Goal: Book appointment/travel/reservation

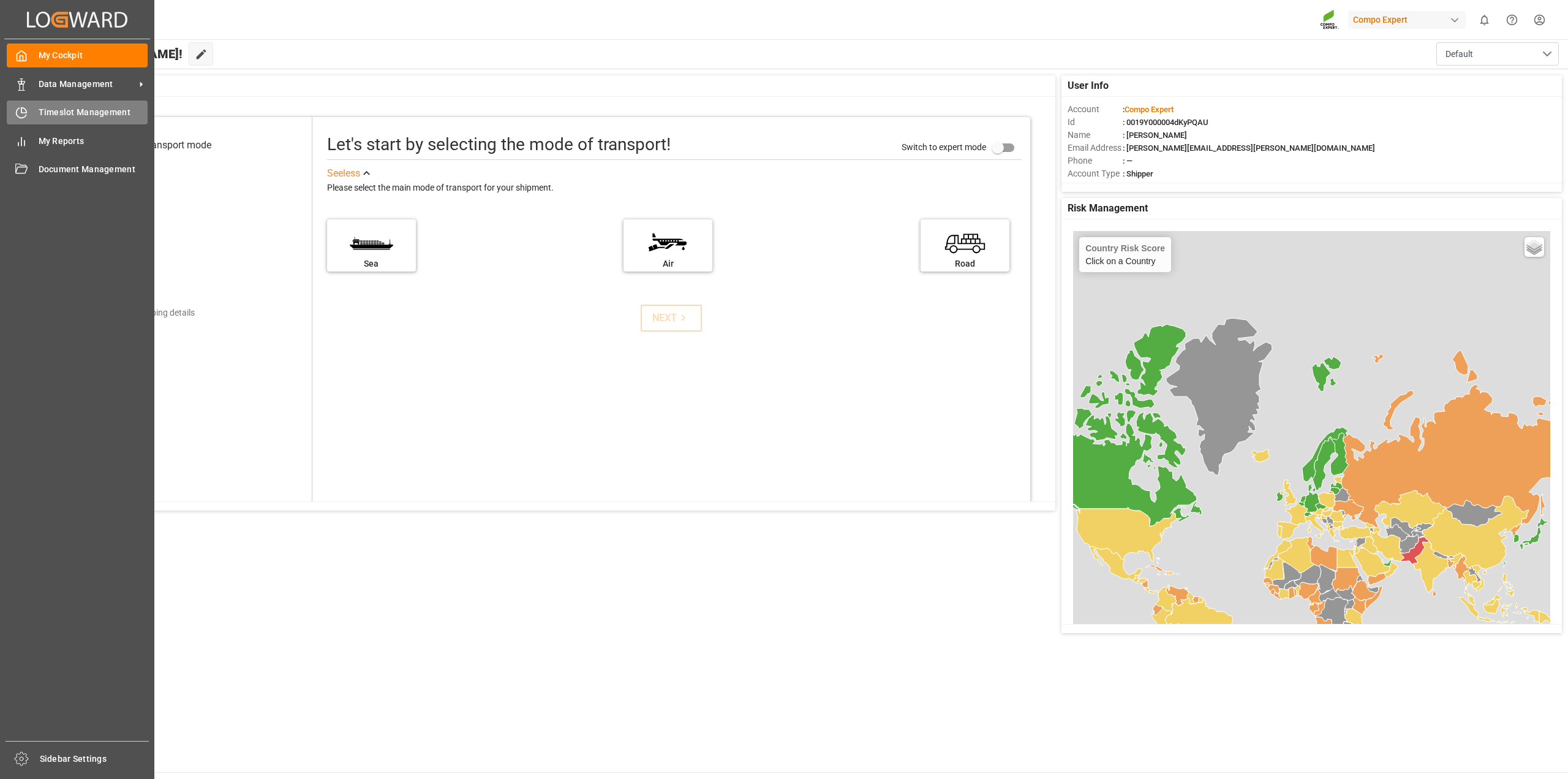
click at [59, 108] on span "Timeslot Management" at bounding box center [93, 112] width 110 height 13
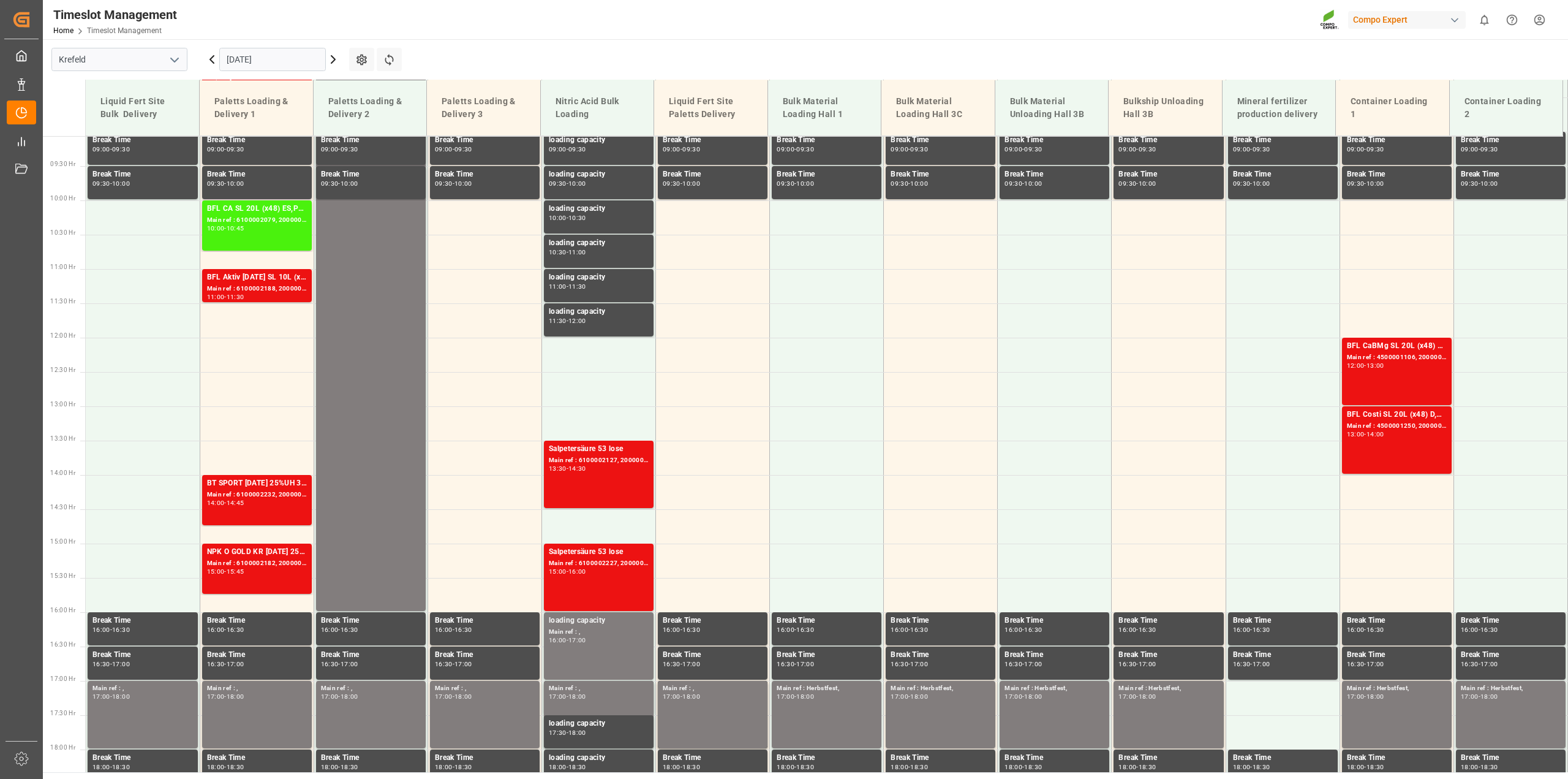
scroll to position [622, 0]
click at [253, 56] on input "[DATE]" at bounding box center [272, 59] width 106 height 24
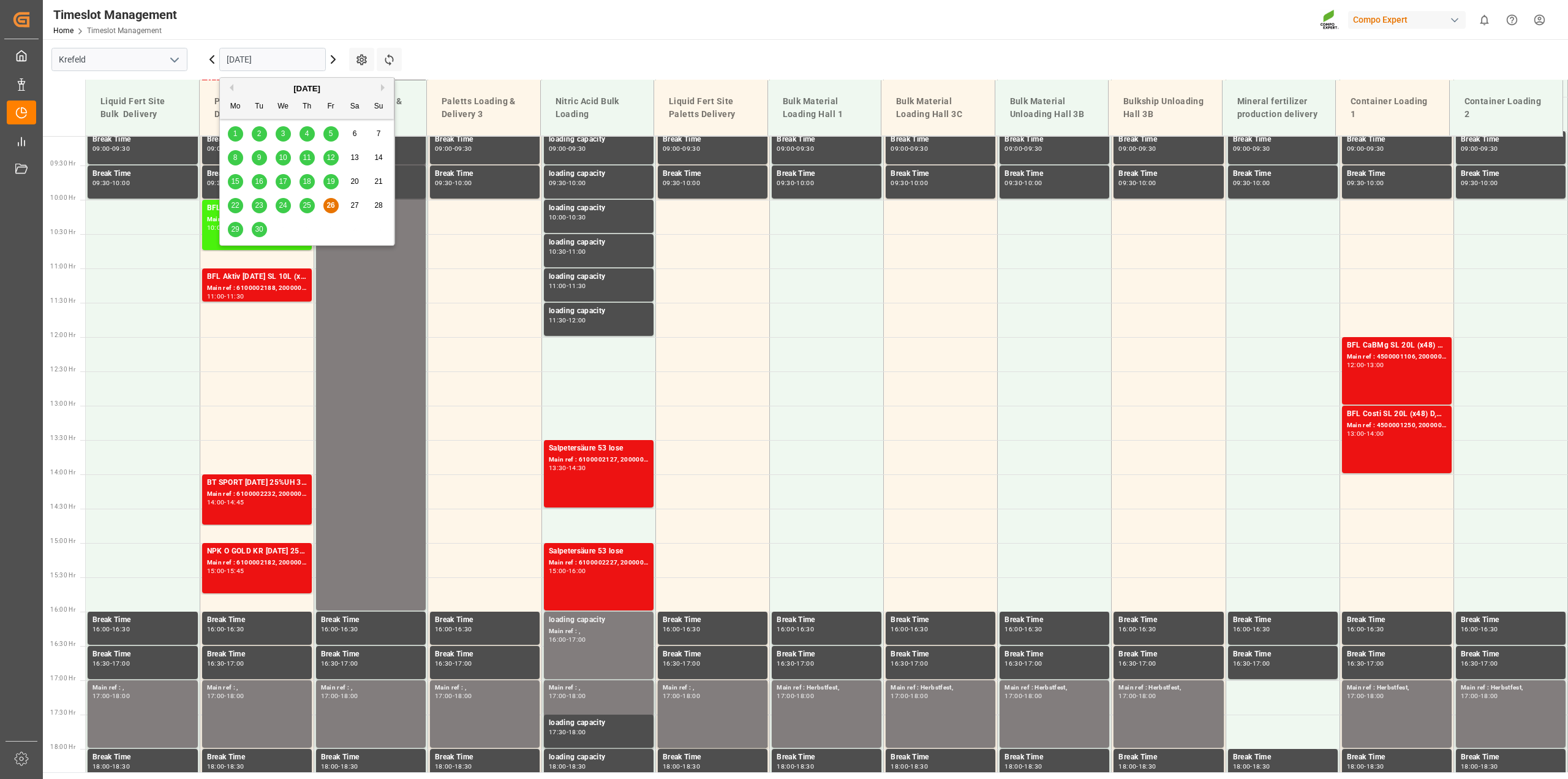
click at [234, 228] on span "29" at bounding box center [235, 229] width 8 height 8
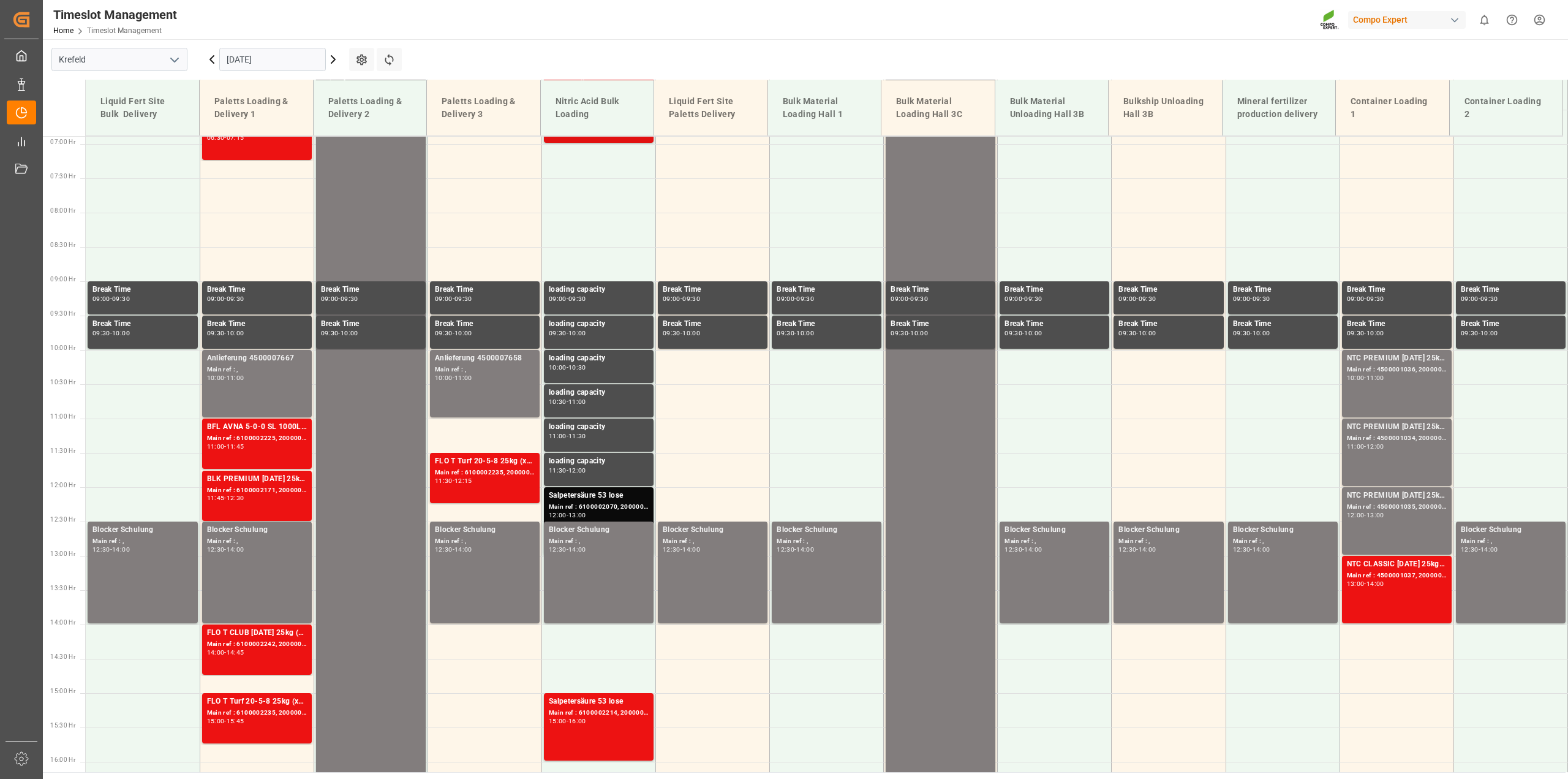
scroll to position [500, 0]
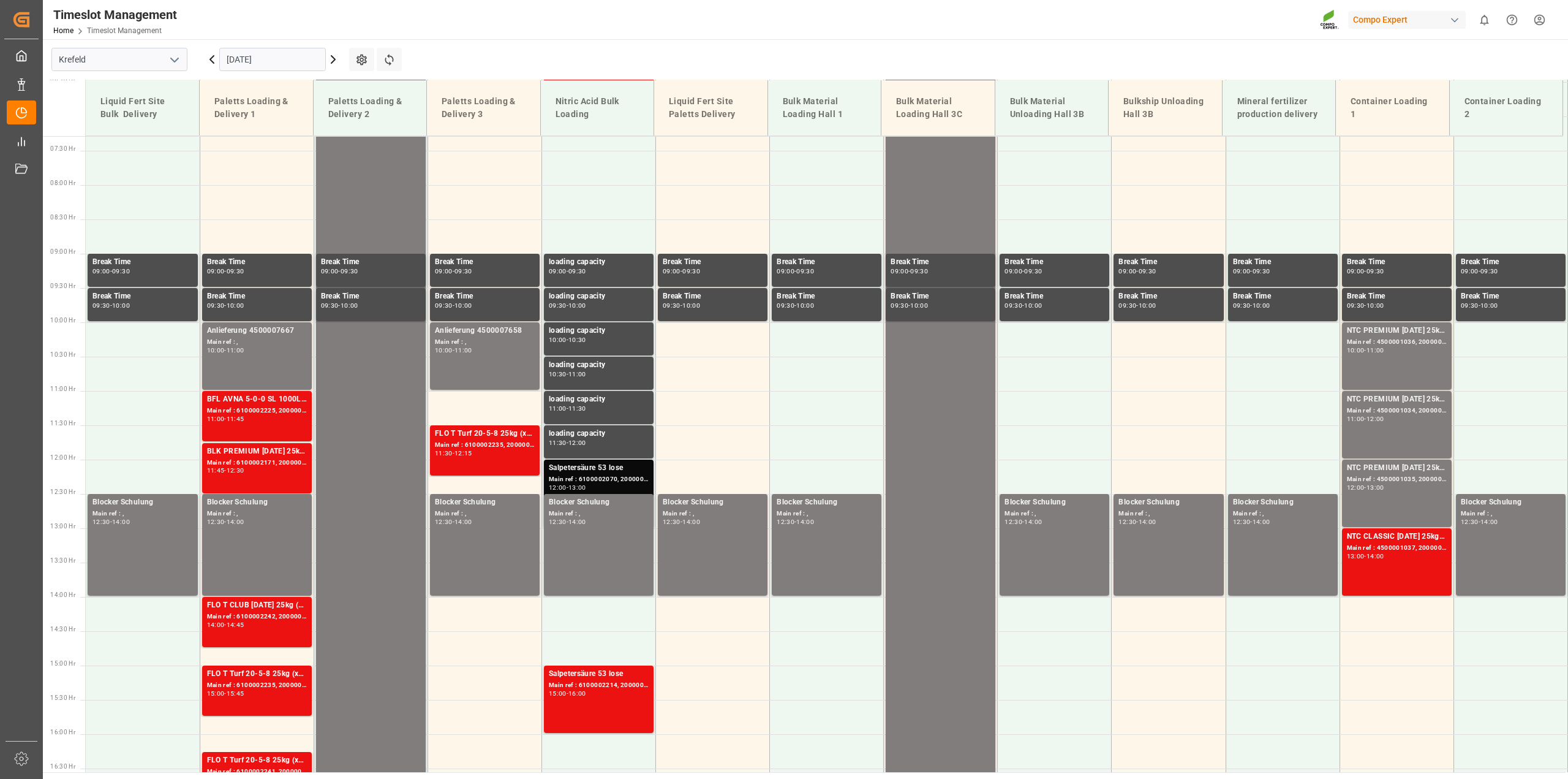
click at [614, 477] on div "Main ref : 6100002070, 2000001559" at bounding box center [599, 479] width 100 height 10
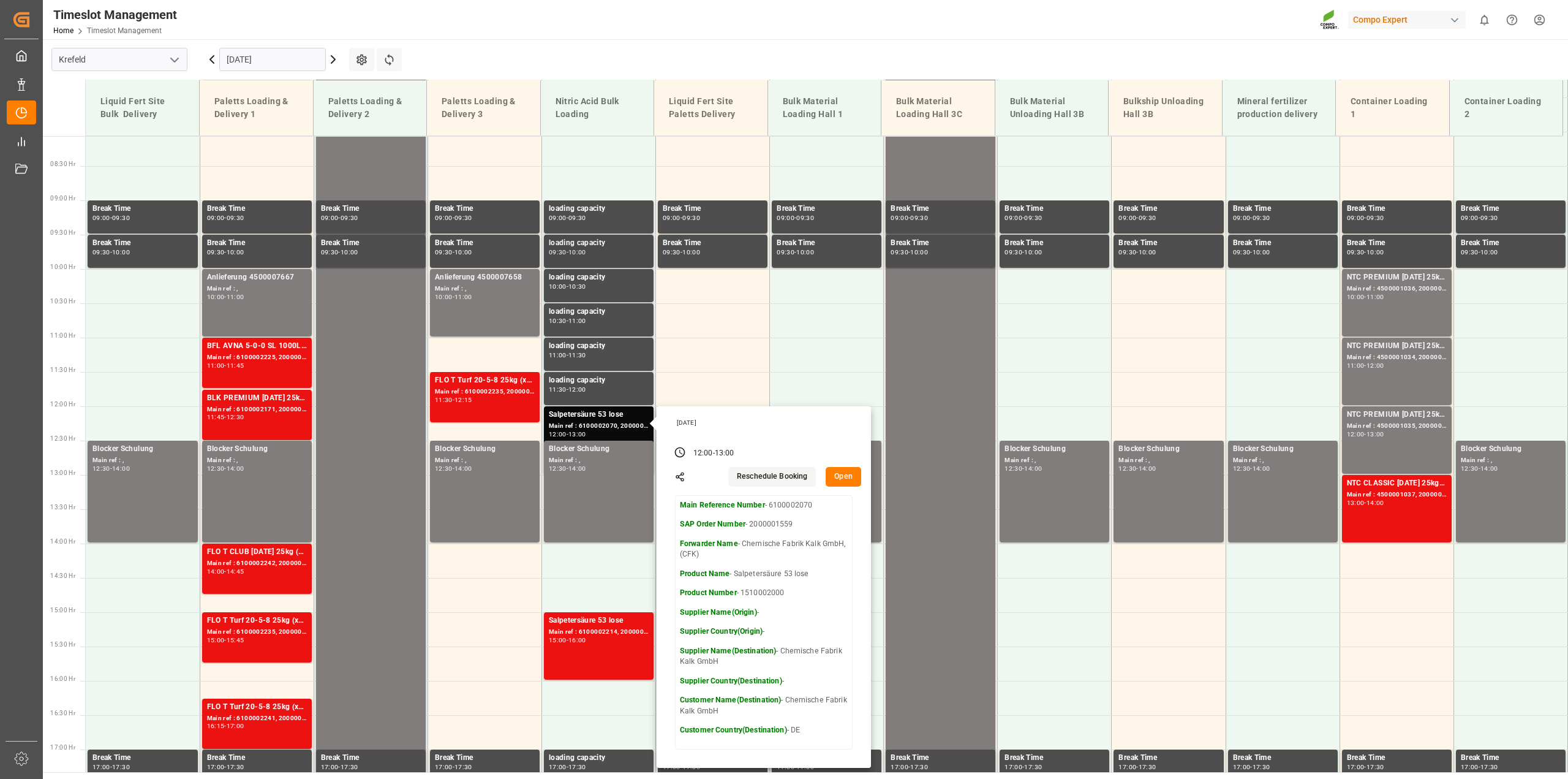
scroll to position [562, 0]
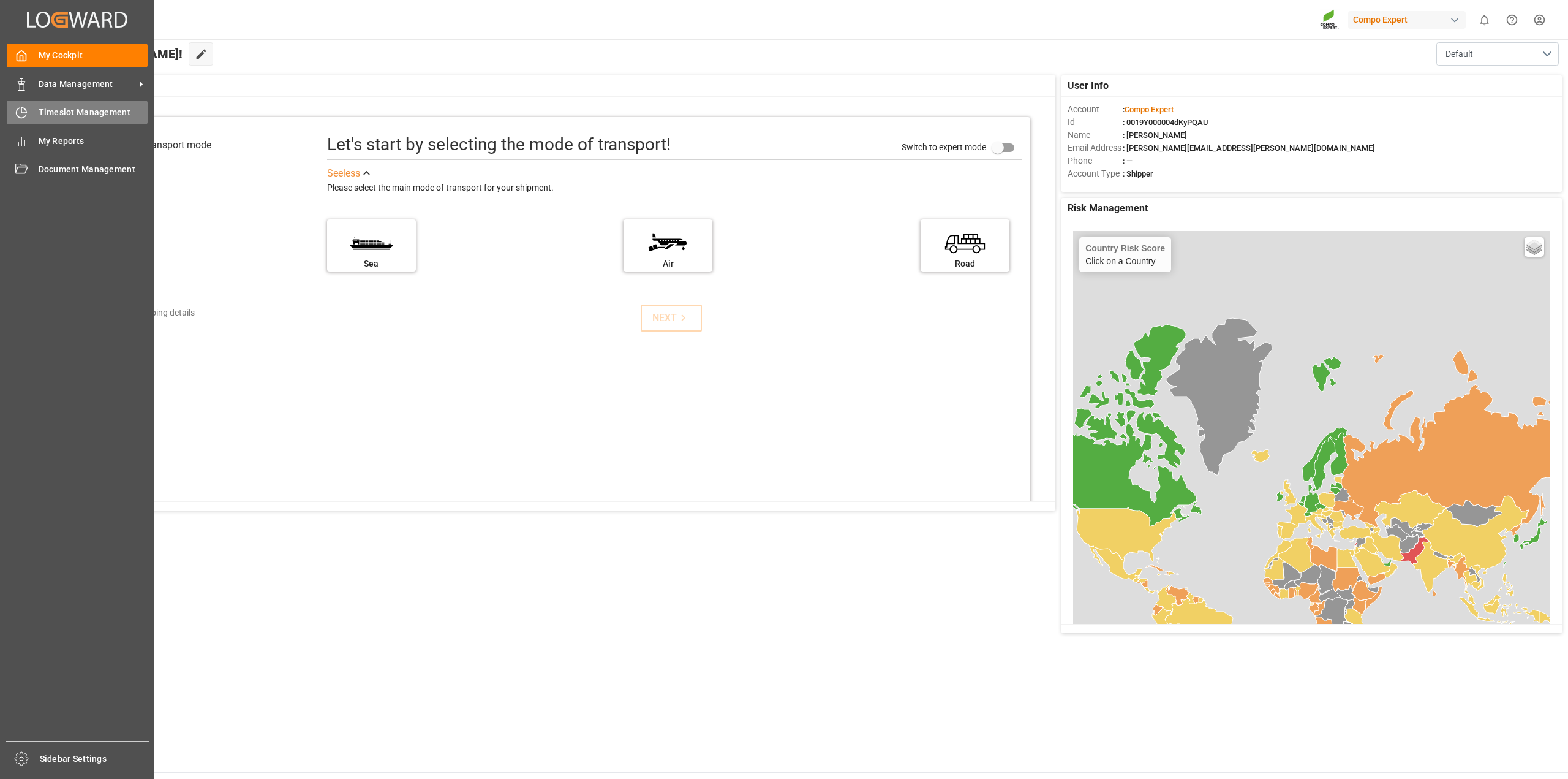
click at [57, 104] on div "Timeslot Management Timeslot Management" at bounding box center [77, 112] width 141 height 24
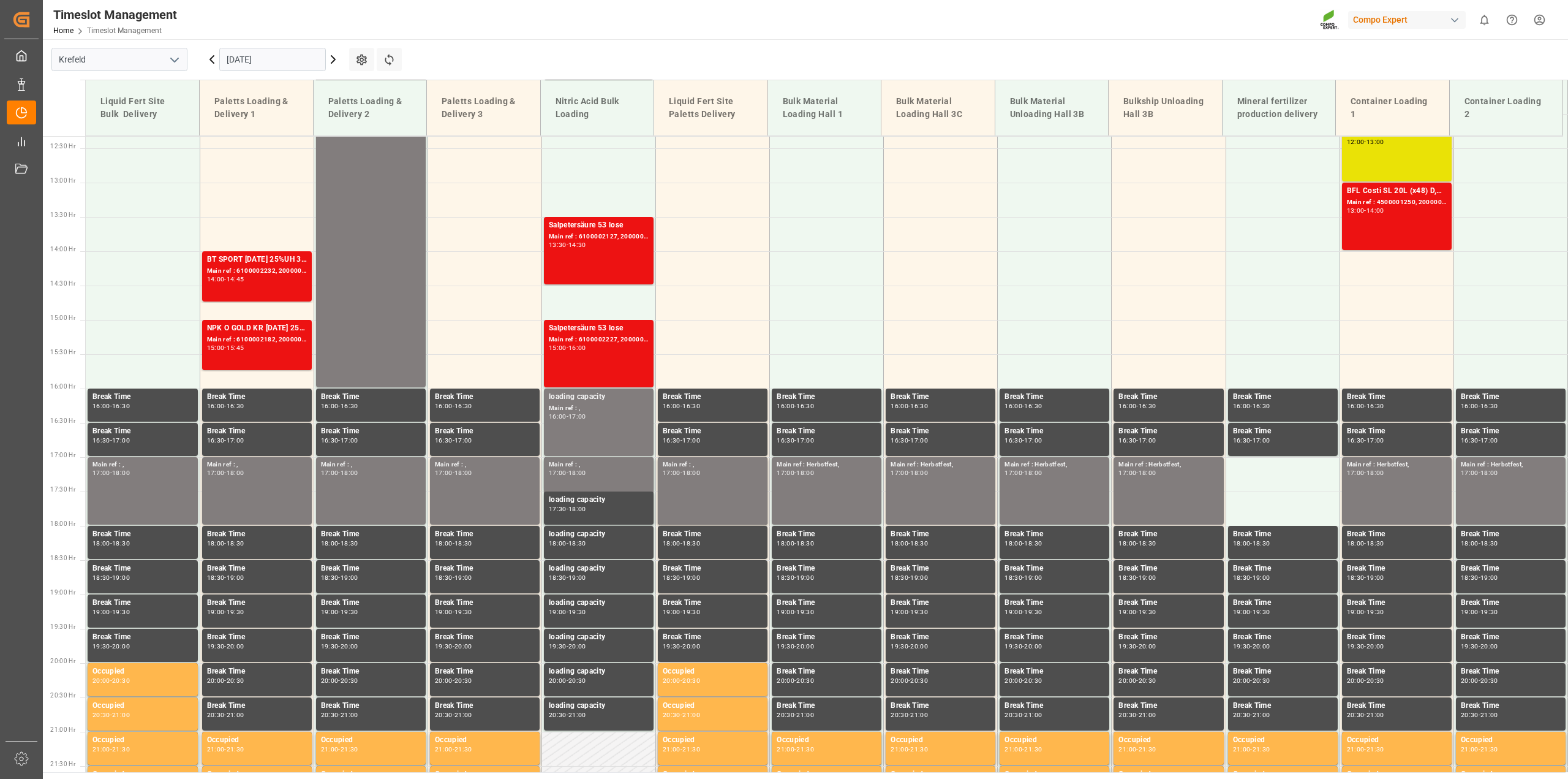
scroll to position [868, 0]
